Goal: Task Accomplishment & Management: Use online tool/utility

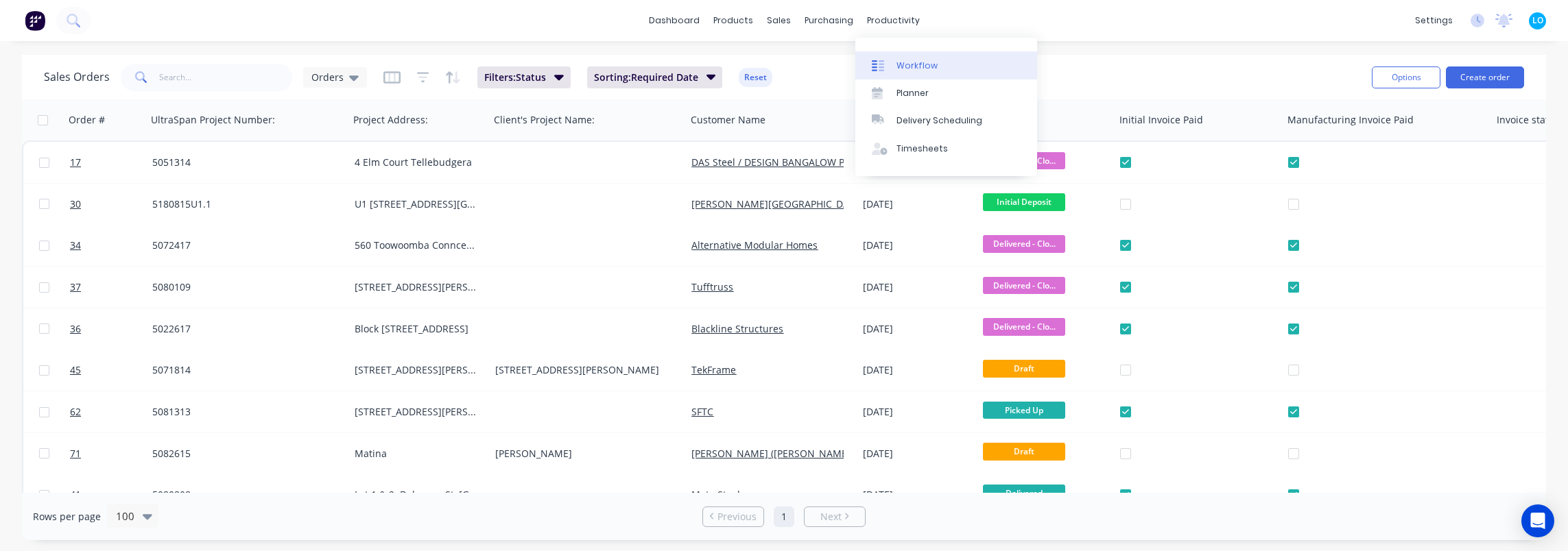
click at [930, 68] on div "Workflow" at bounding box center [917, 65] width 41 height 12
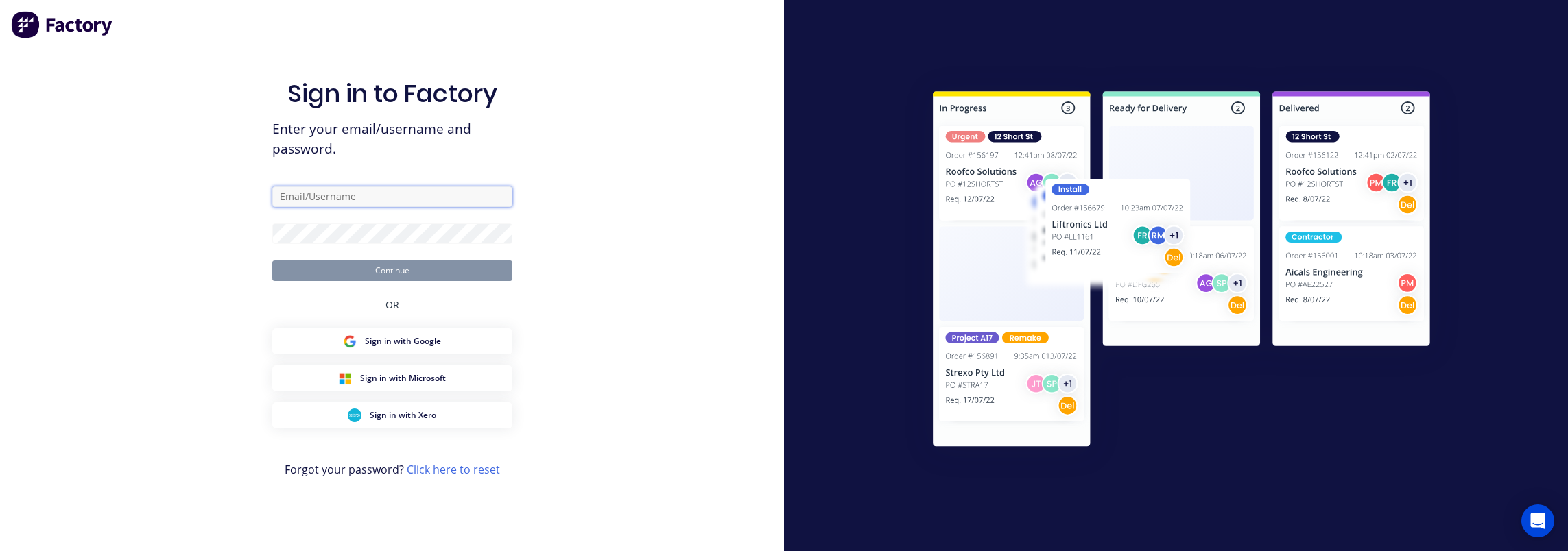
click at [344, 200] on input "text" at bounding box center [391, 196] width 240 height 20
click at [0, 550] on nordpass-autofill-portal at bounding box center [0, 551] width 0 height 0
type input "[EMAIL_ADDRESS][DOMAIN_NAME]"
click at [379, 259] on form "[EMAIL_ADDRESS][DOMAIN_NAME] Continue" at bounding box center [391, 233] width 240 height 95
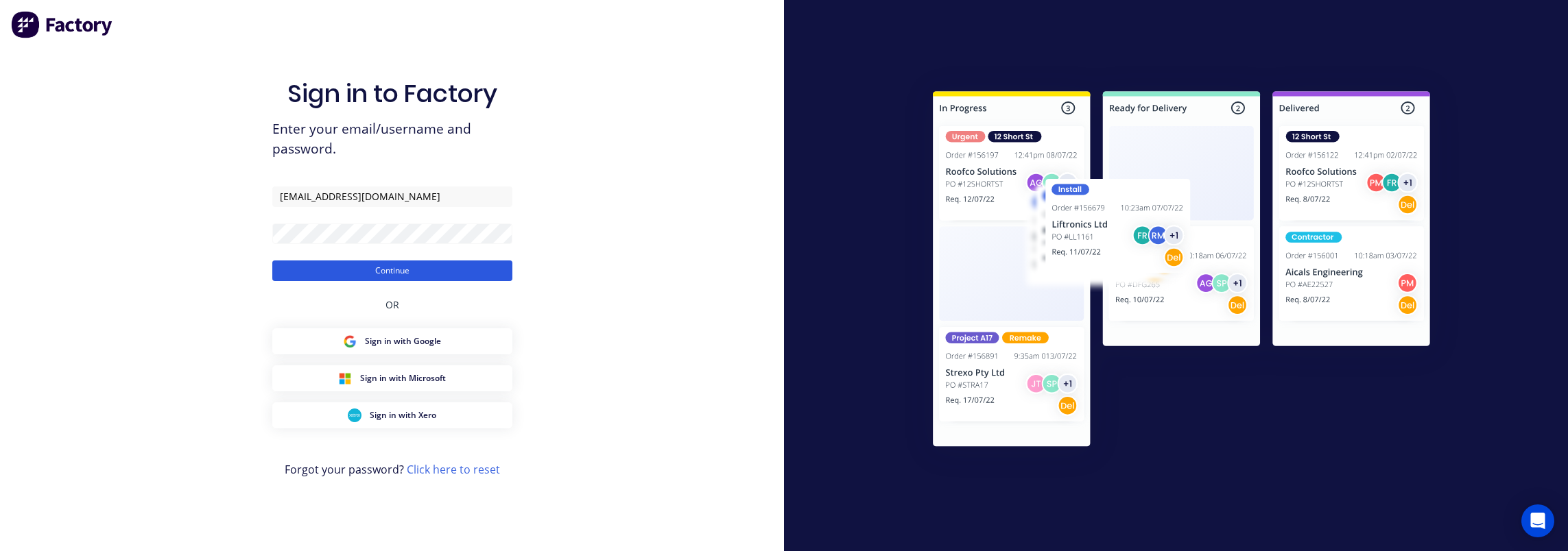
click at [384, 272] on button "Continue" at bounding box center [391, 270] width 240 height 20
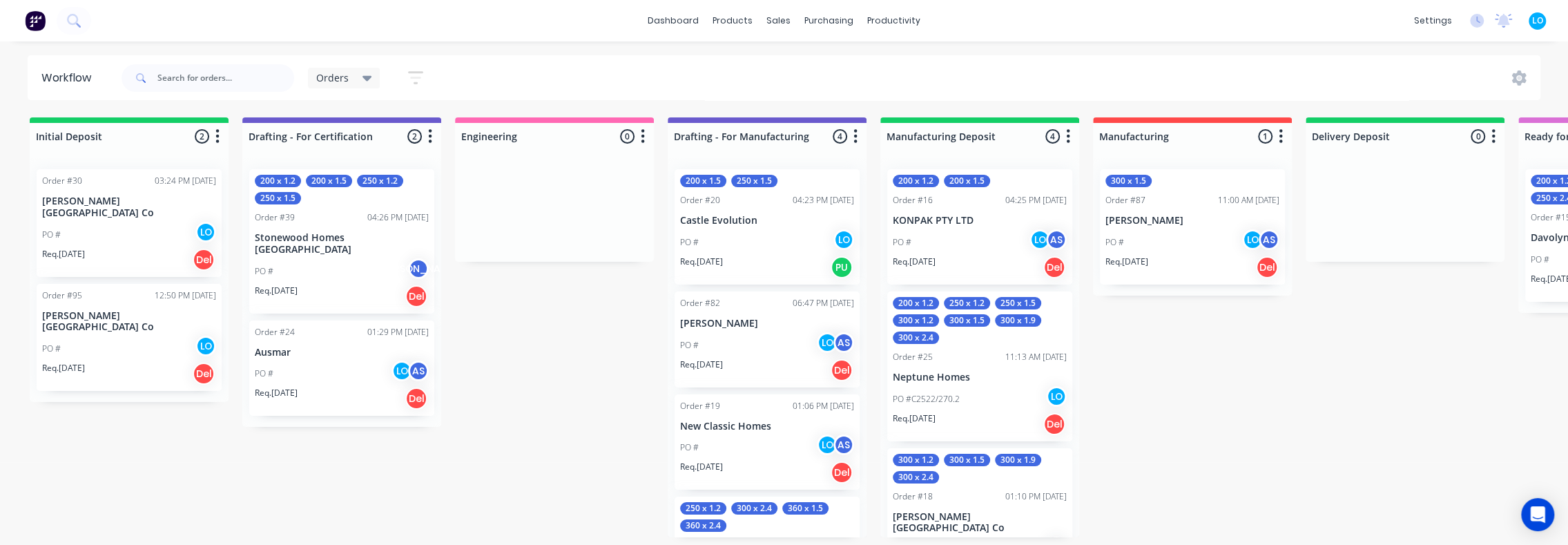
click at [337, 234] on p "Stonewood Homes [GEOGRAPHIC_DATA]" at bounding box center [342, 244] width 174 height 23
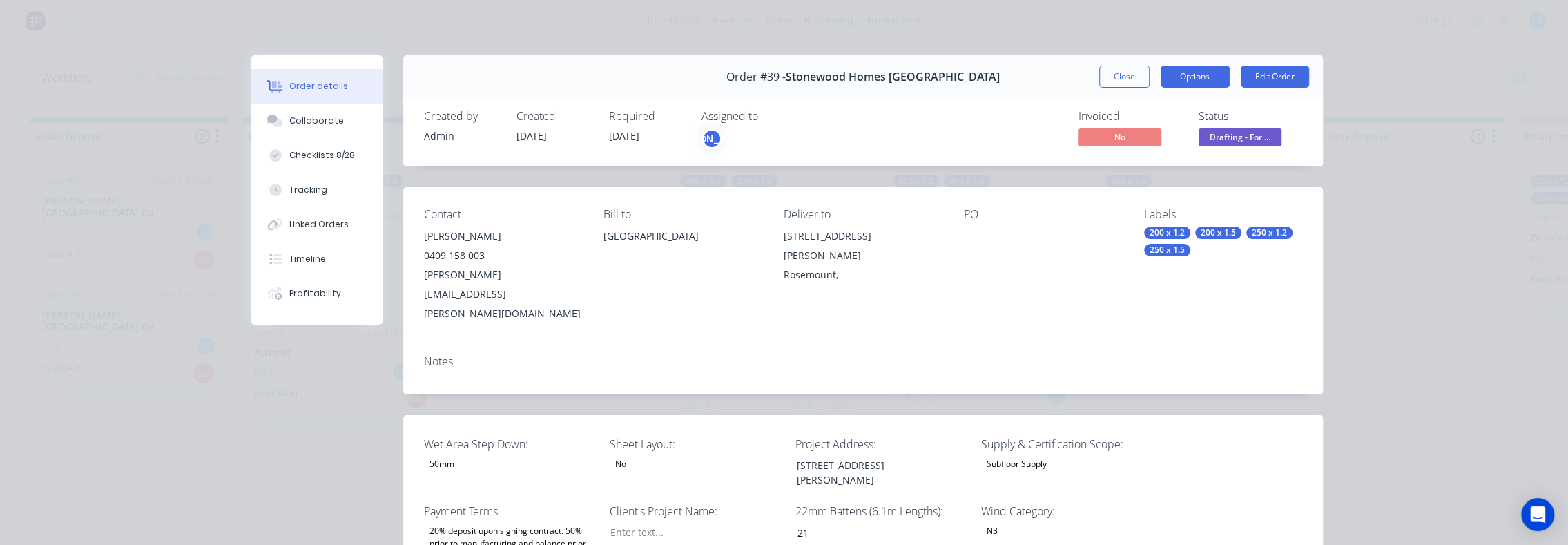
click at [1200, 83] on button "Options" at bounding box center [1194, 76] width 69 height 22
click at [935, 145] on div "Invoiced No Status Drafting - For ..." at bounding box center [1071, 129] width 463 height 40
click at [1137, 76] on button "Close" at bounding box center [1124, 76] width 51 height 22
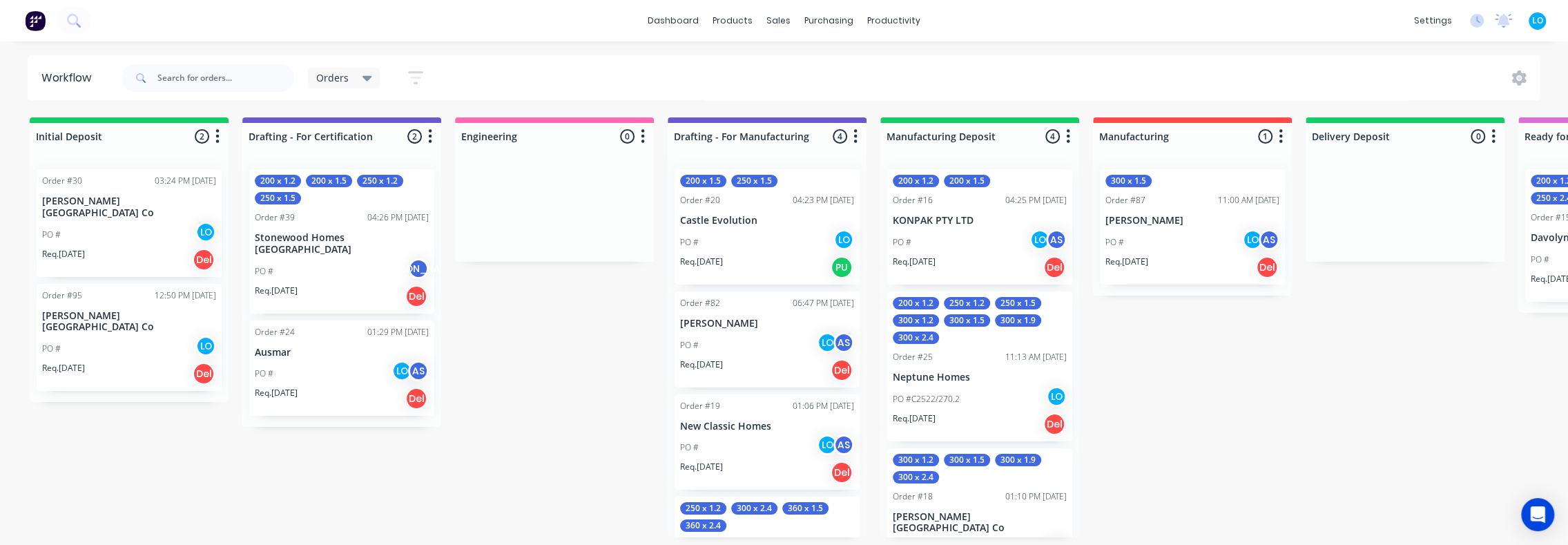
click at [931, 225] on p "KONPAK PTY LTD" at bounding box center [980, 221] width 174 height 12
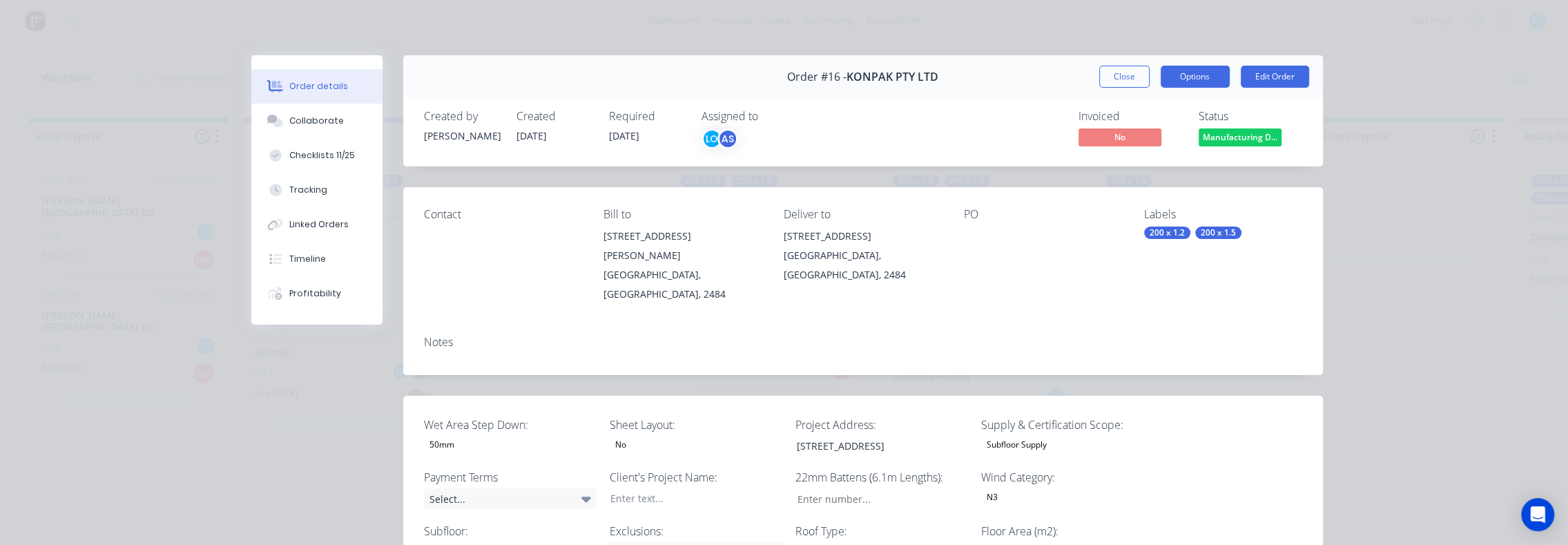
click at [1176, 79] on button "Options" at bounding box center [1194, 76] width 69 height 22
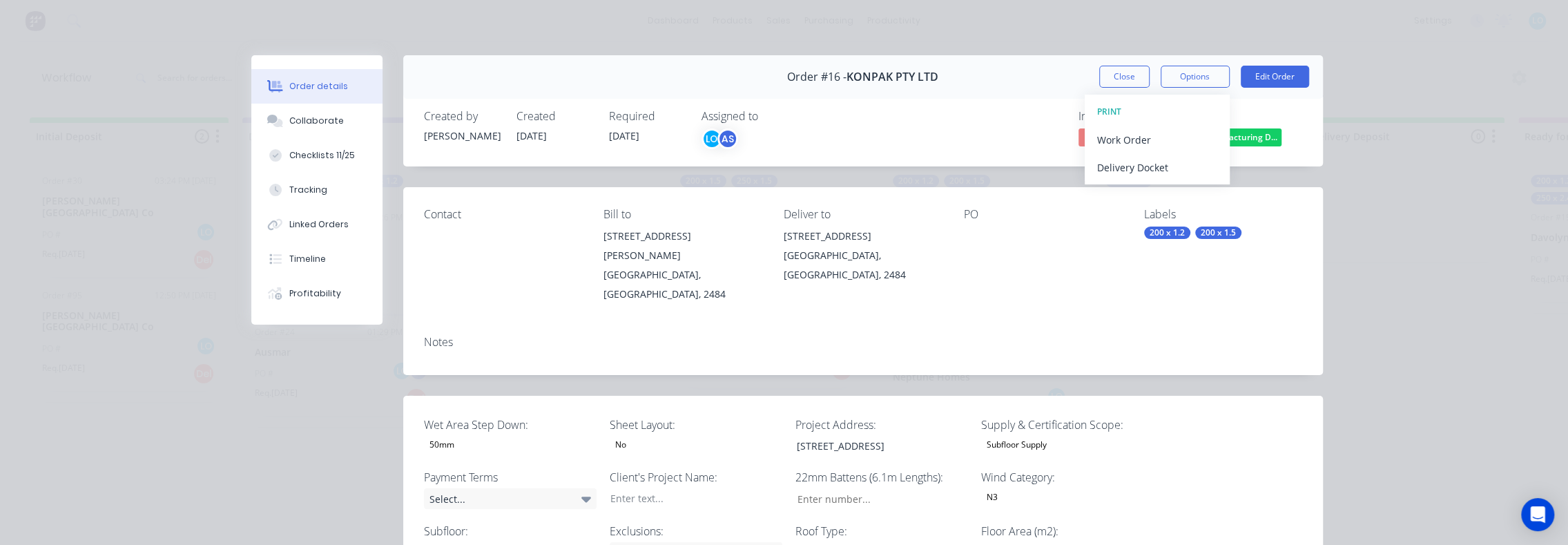
click at [963, 68] on div "Order #16 - KONPAK PTY LTD Close Options PRINT Work Order Delivery Docket Edit …" at bounding box center [863, 77] width 920 height 44
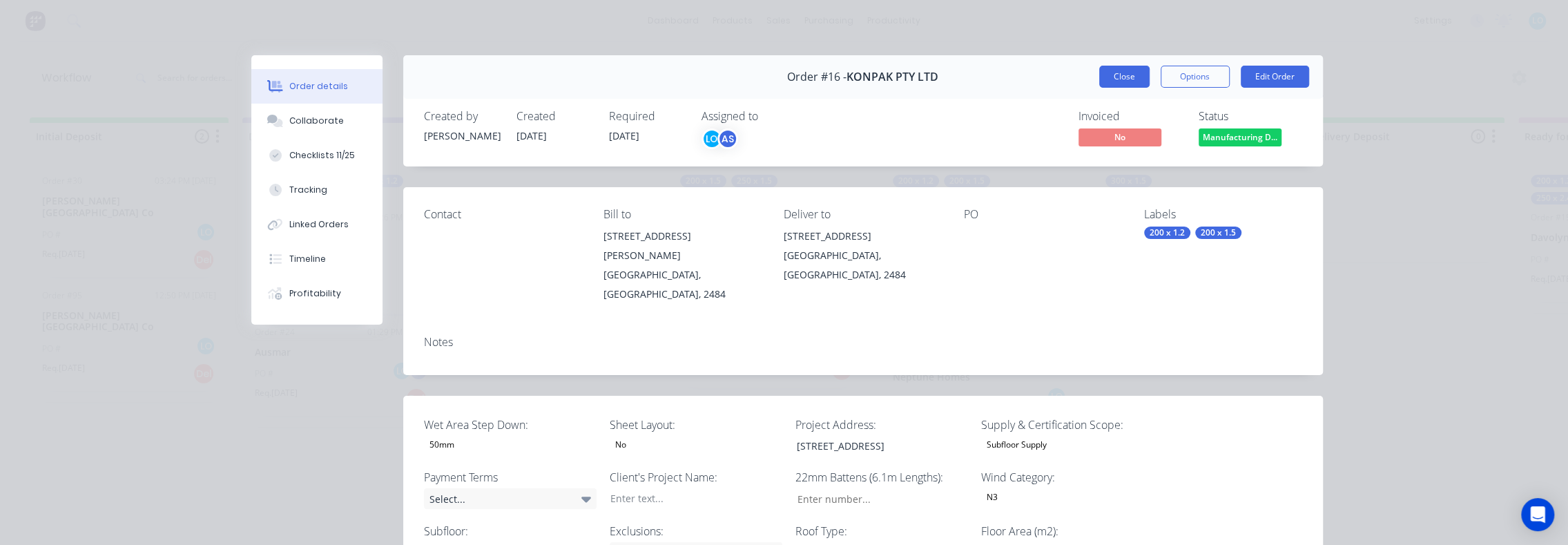
click at [1123, 76] on button "Close" at bounding box center [1124, 76] width 51 height 22
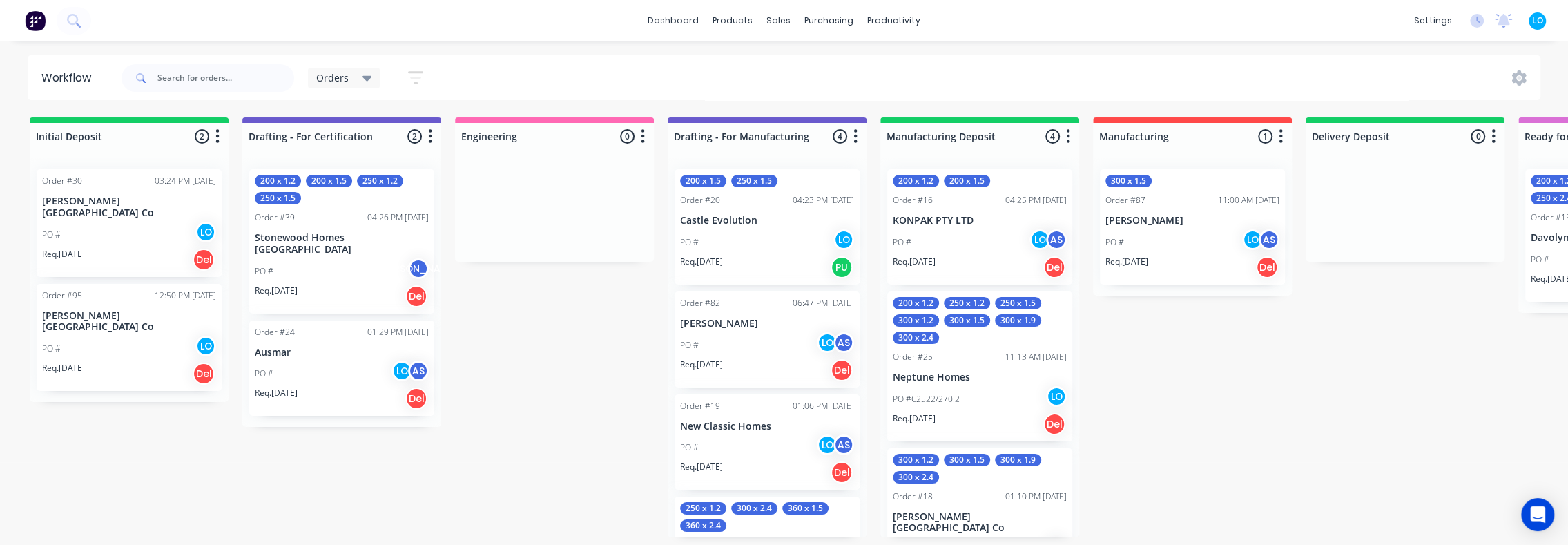
click at [119, 222] on div "PO # LO" at bounding box center [129, 235] width 174 height 26
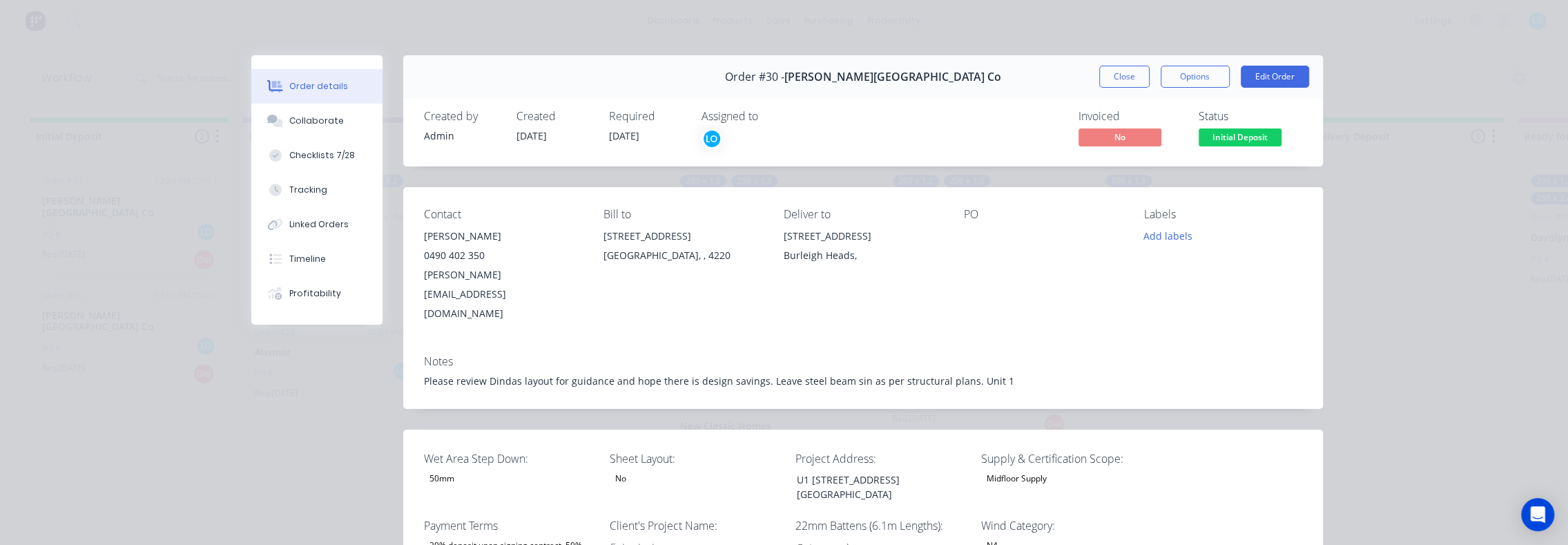
type input "80"
type input "176"
type input "3"
click at [1130, 84] on button "Close" at bounding box center [1124, 76] width 51 height 22
